Goal: Task Accomplishment & Management: Manage account settings

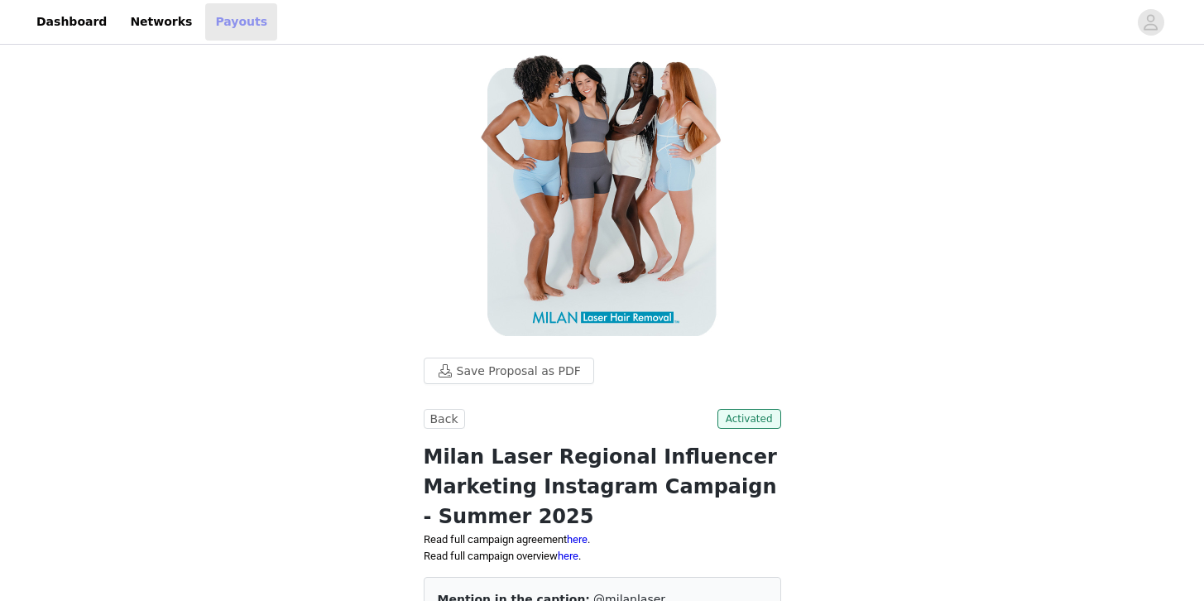
click at [205, 26] on link "Payouts" at bounding box center [241, 21] width 72 height 37
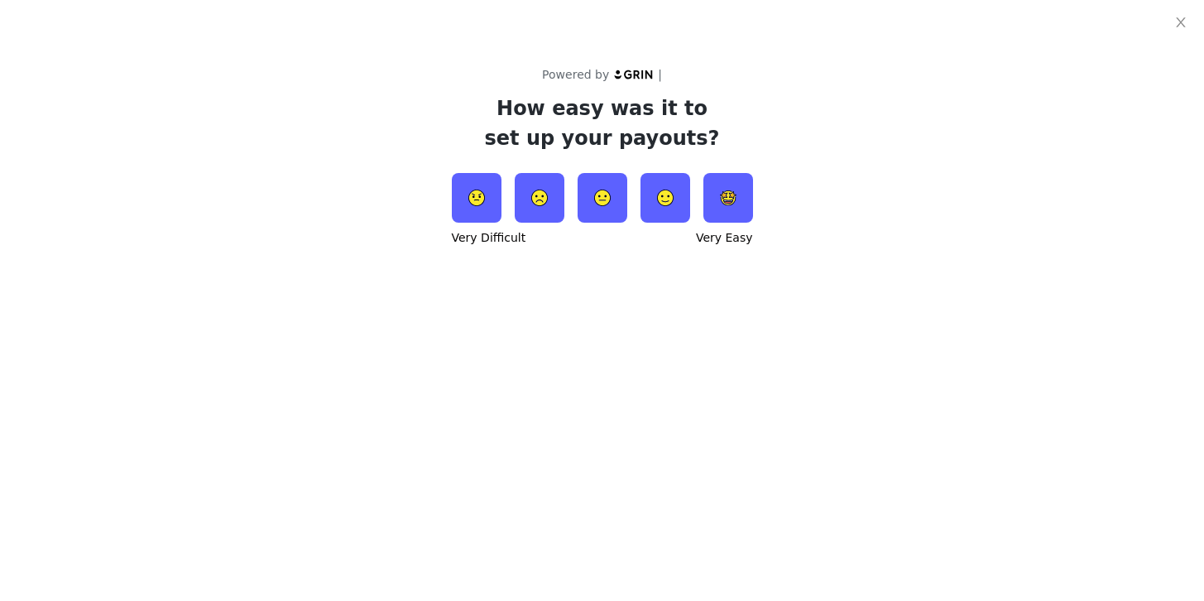
click at [752, 89] on div "Powered by | How easy was it to set up your payouts? Very Difficult Very Easy" at bounding box center [603, 124] width 538 height 209
click at [1186, 24] on icon "icon: close" at bounding box center [1180, 22] width 13 height 13
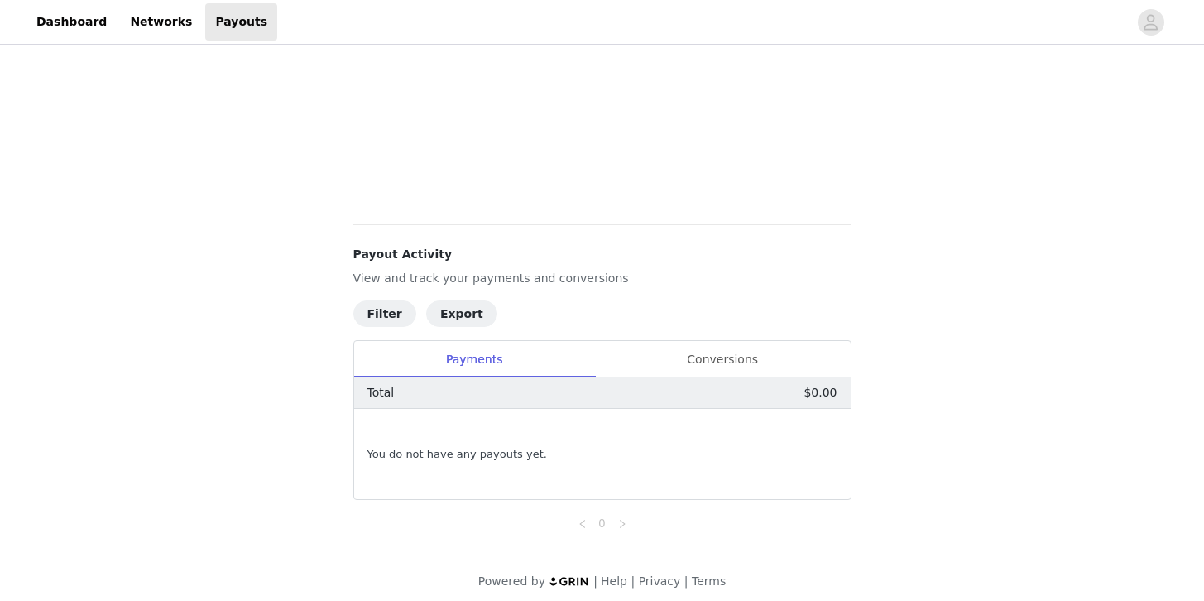
scroll to position [90, 0]
